Goal: Find specific page/section: Find specific page/section

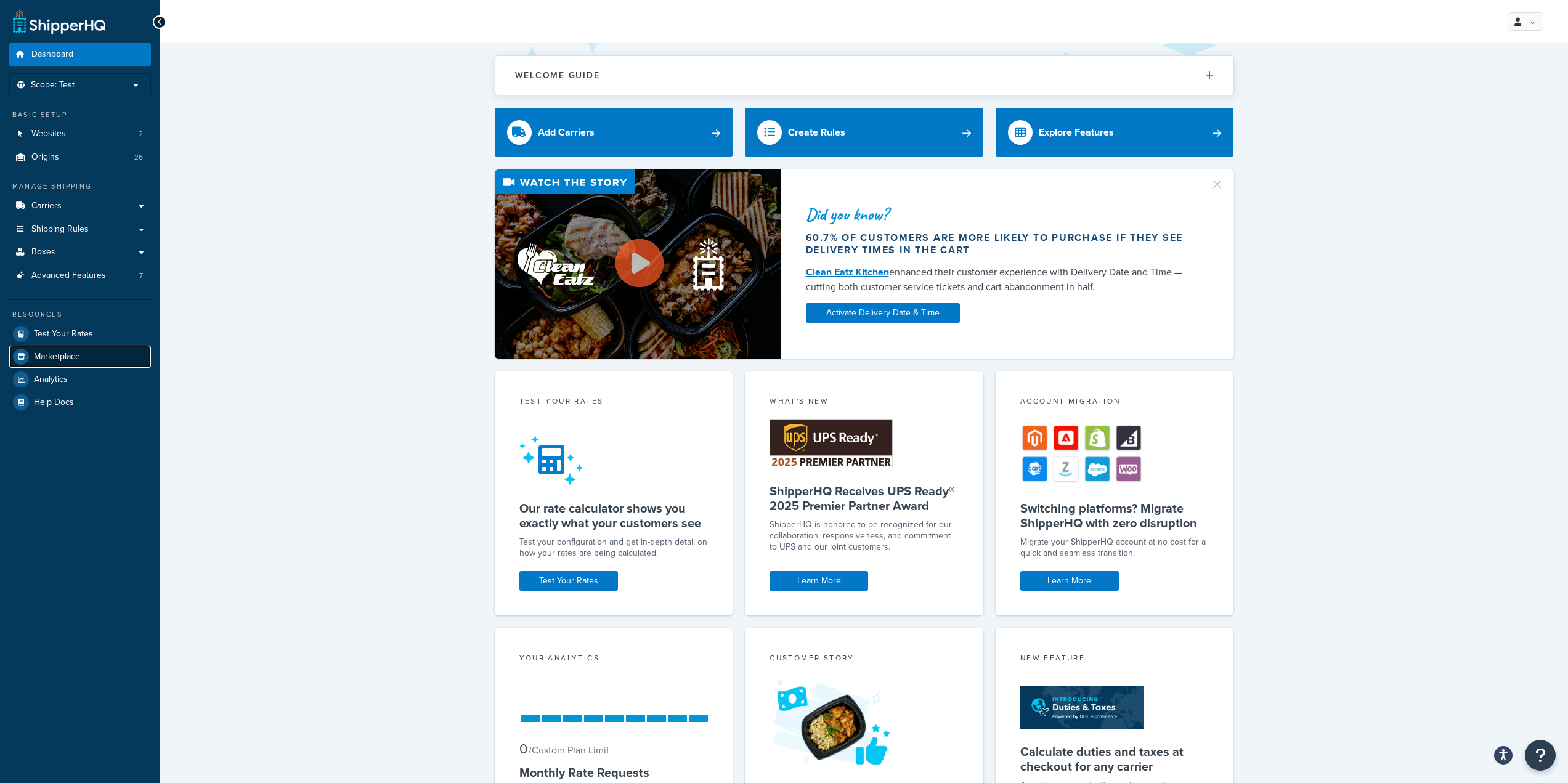
click at [79, 356] on span "Marketplace" at bounding box center [57, 356] width 47 height 10
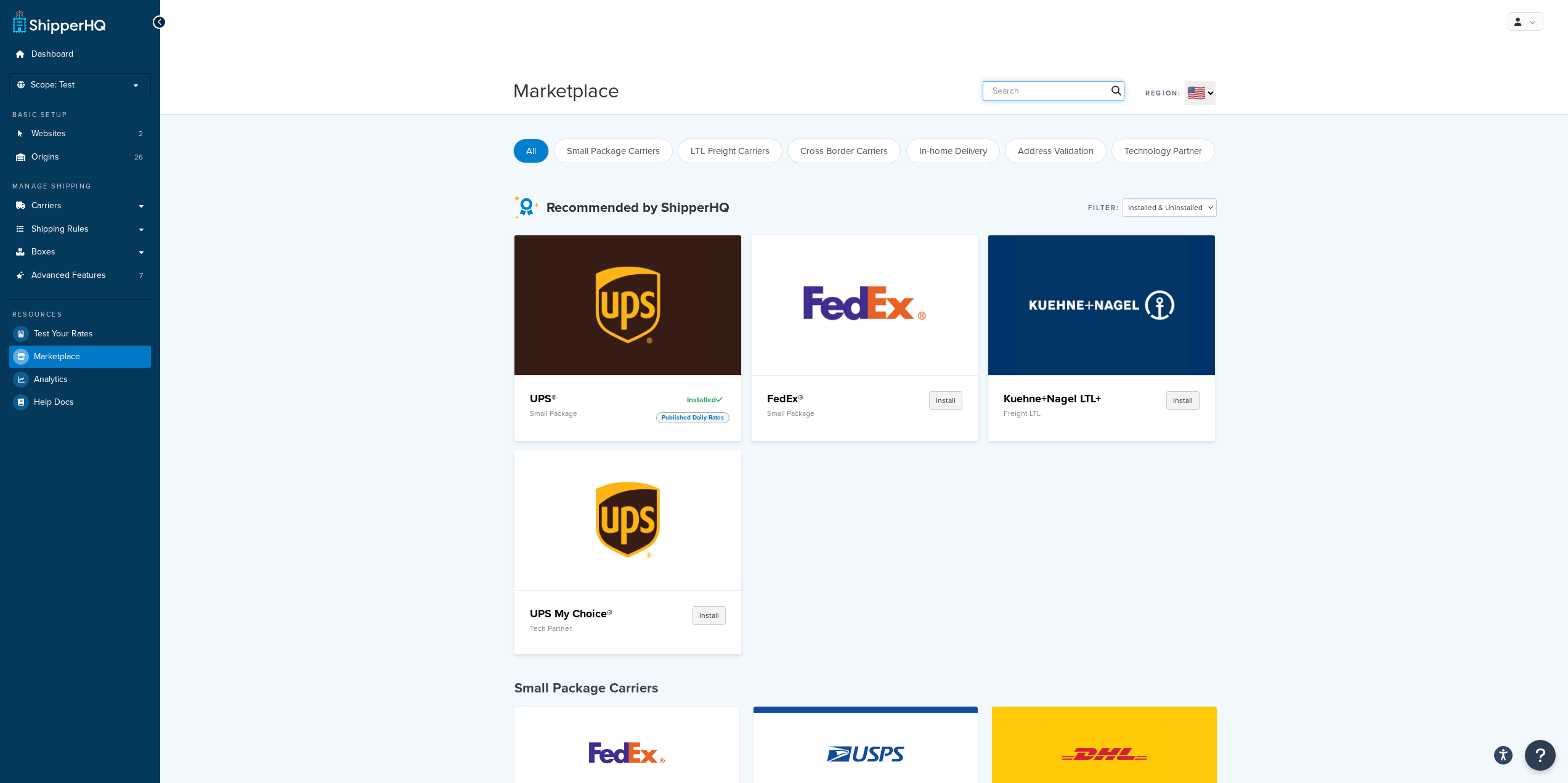
click at [1017, 97] on input "text" at bounding box center [1054, 91] width 142 height 20
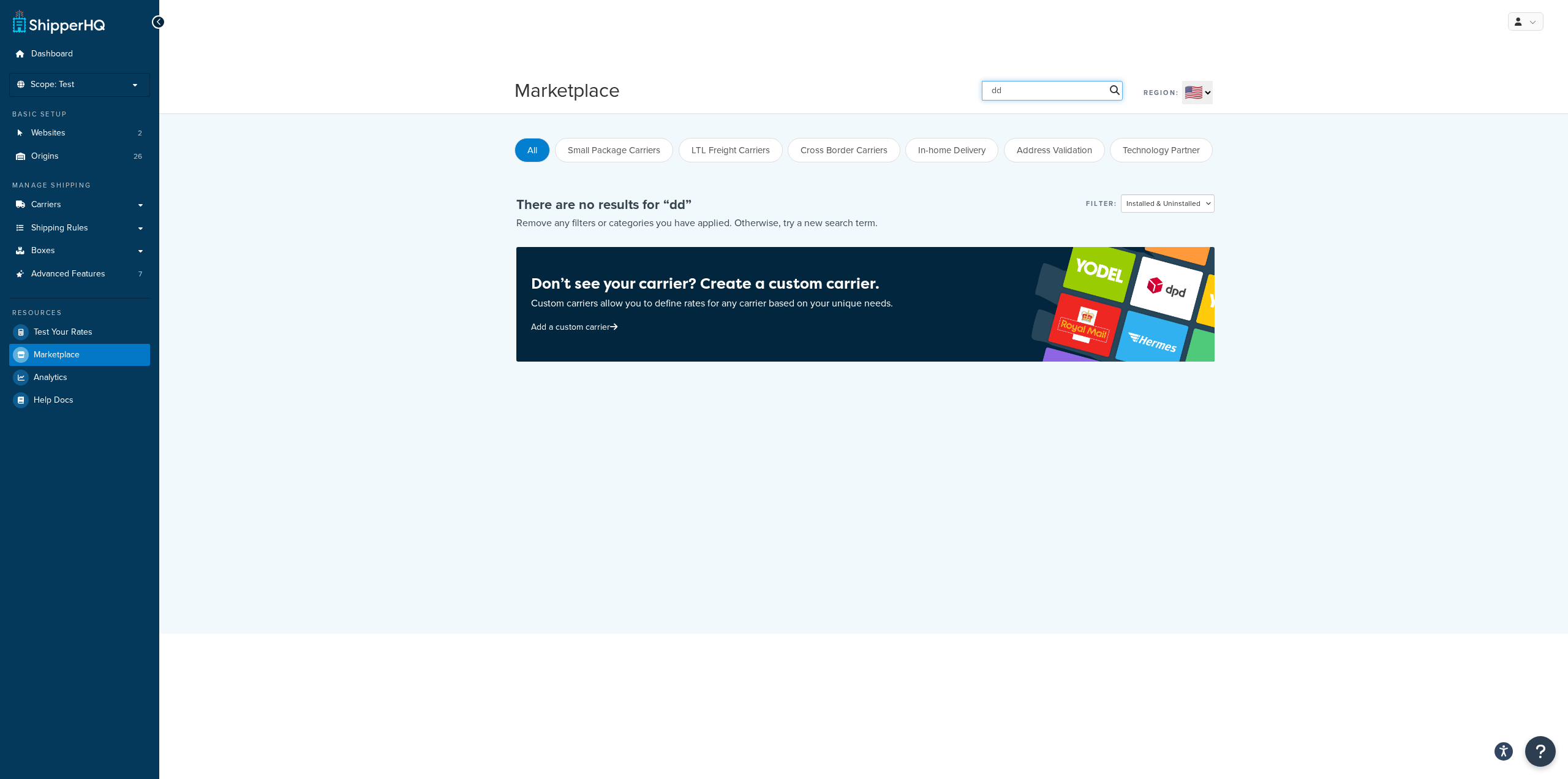
type input "d"
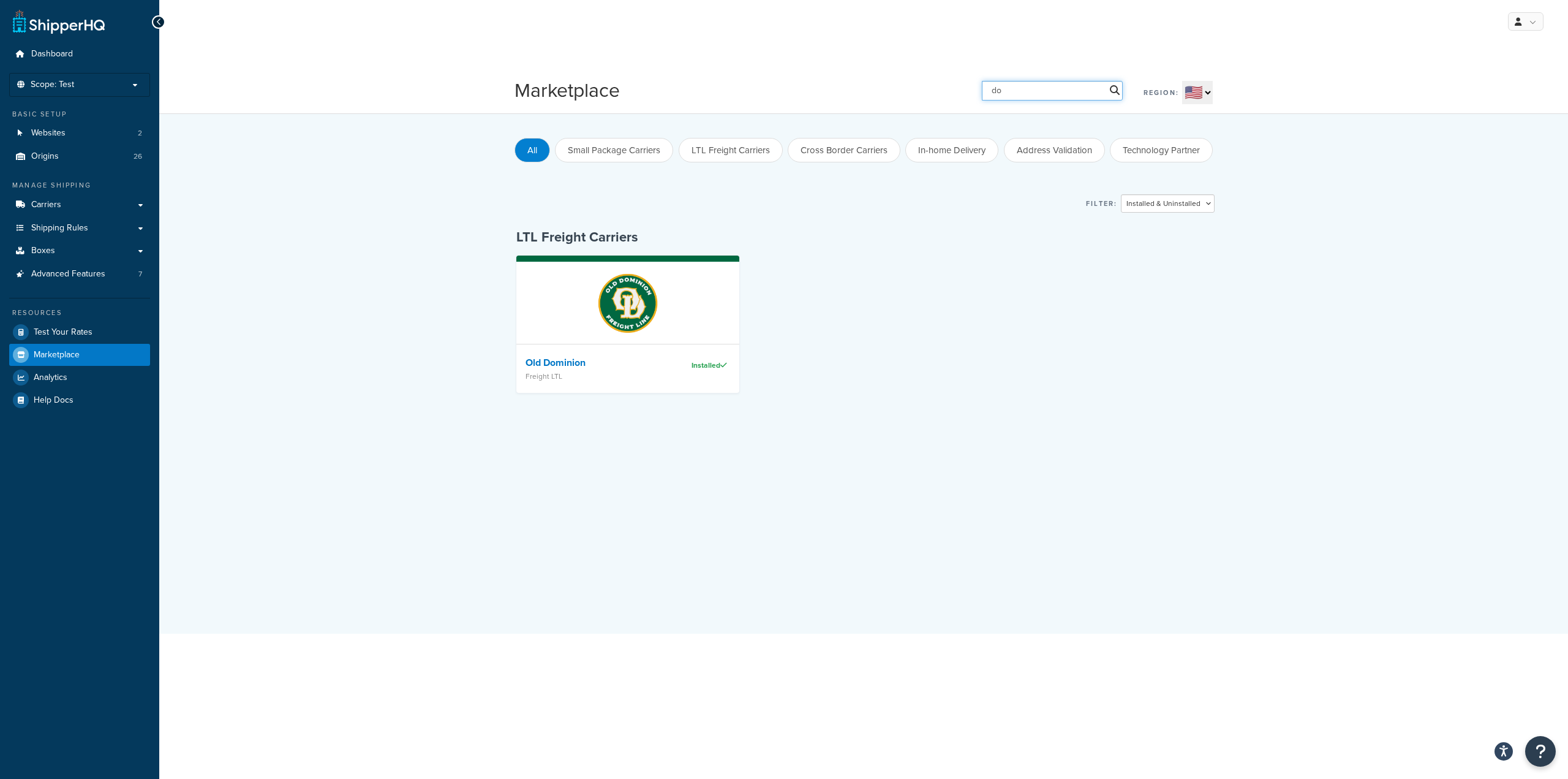
type input "d"
